Goal: Find specific page/section: Find specific page/section

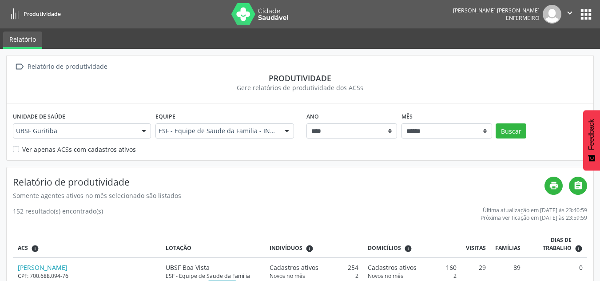
click at [591, 8] on button "apps" at bounding box center [586, 15] width 16 height 16
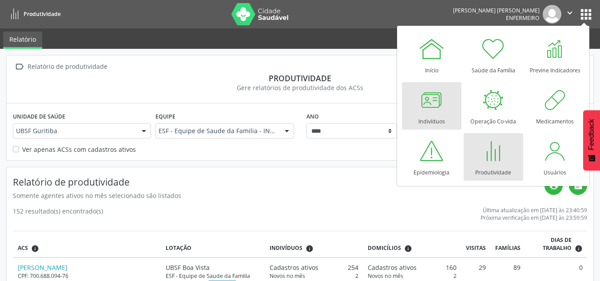
click at [425, 100] on div at bounding box center [431, 100] width 27 height 27
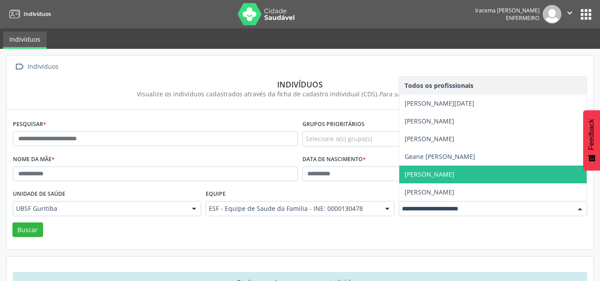
click at [345, 31] on ul "Indivíduos" at bounding box center [300, 38] width 600 height 20
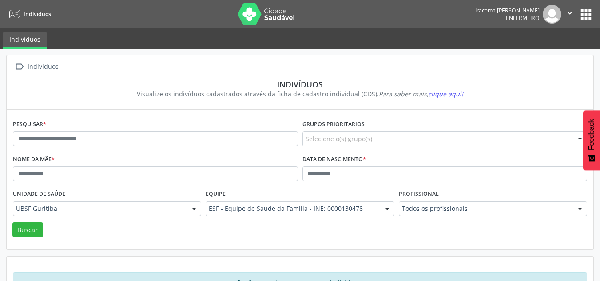
click at [582, 21] on button "apps" at bounding box center [586, 15] width 16 height 16
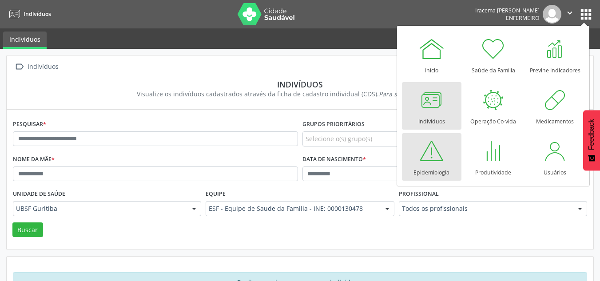
click at [440, 159] on div at bounding box center [431, 151] width 27 height 27
